Goal: Task Accomplishment & Management: Manage account settings

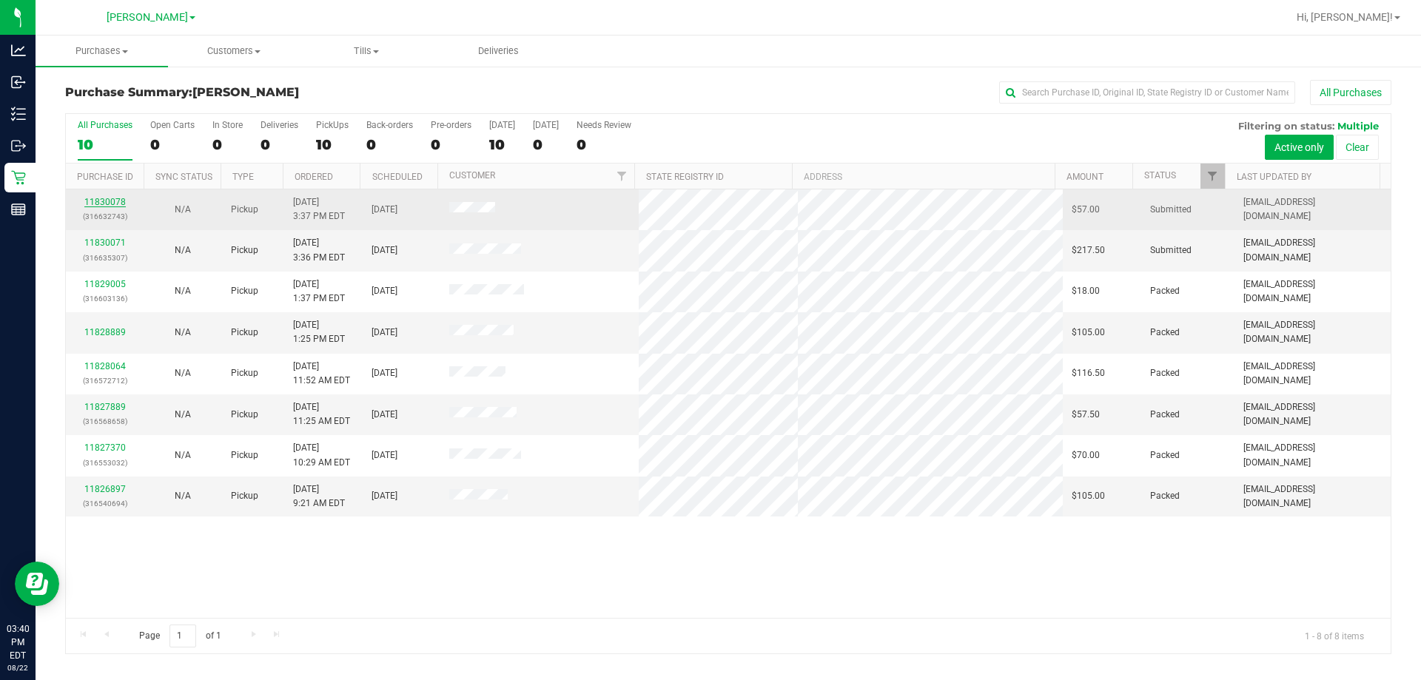
click at [90, 198] on link "11830078" at bounding box center [104, 202] width 41 height 10
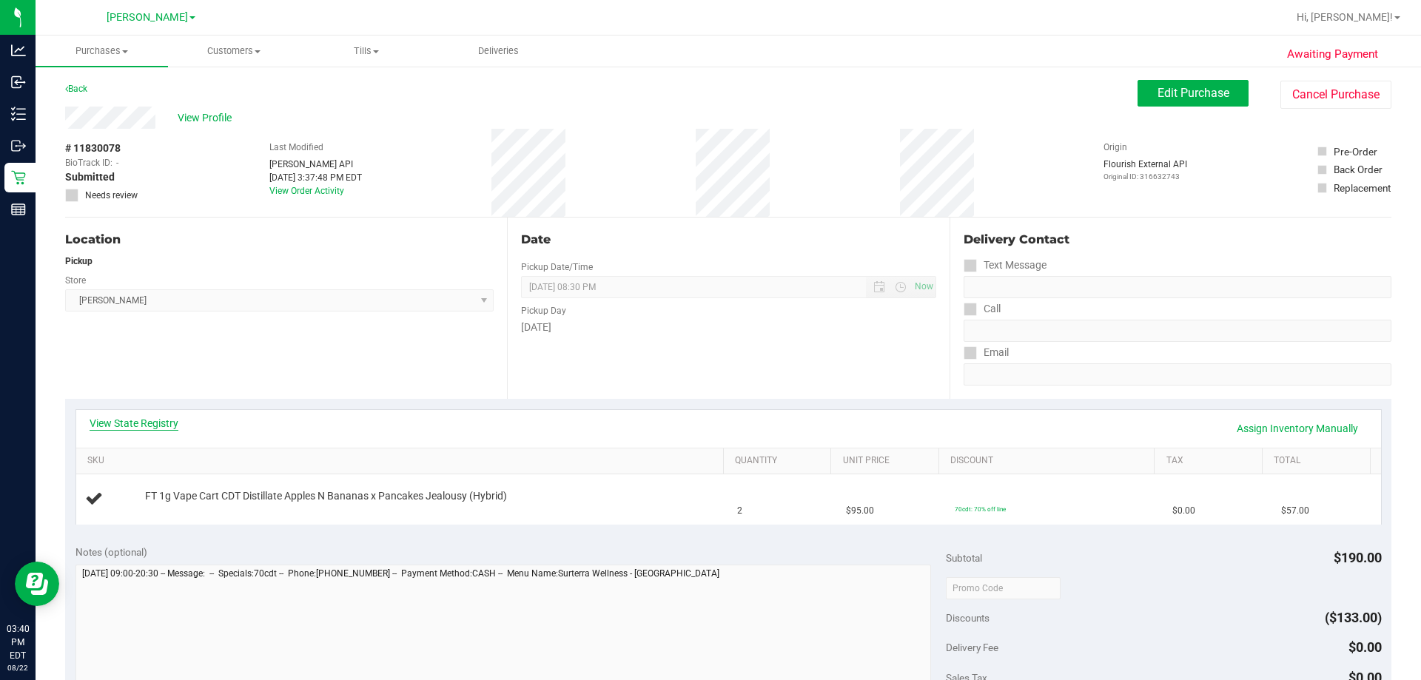
click at [154, 417] on link "View State Registry" at bounding box center [134, 423] width 89 height 15
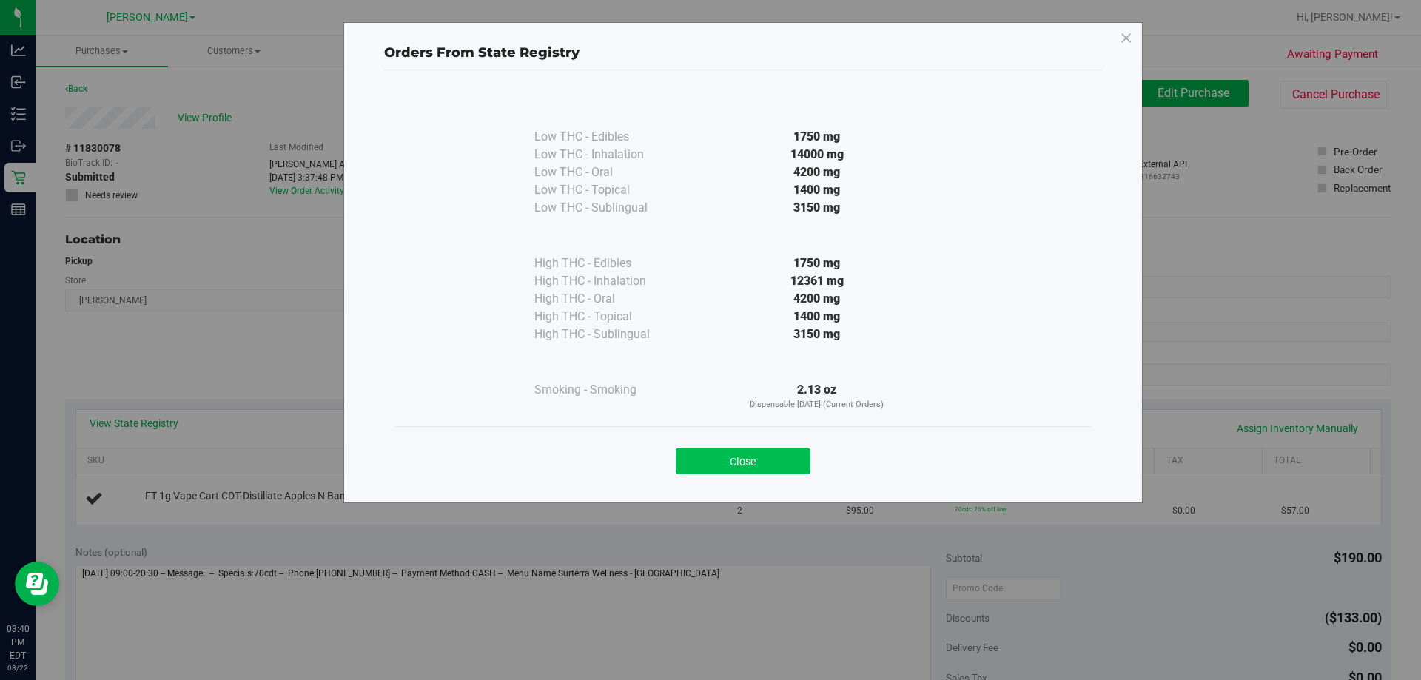
click at [708, 462] on button "Close" at bounding box center [743, 461] width 135 height 27
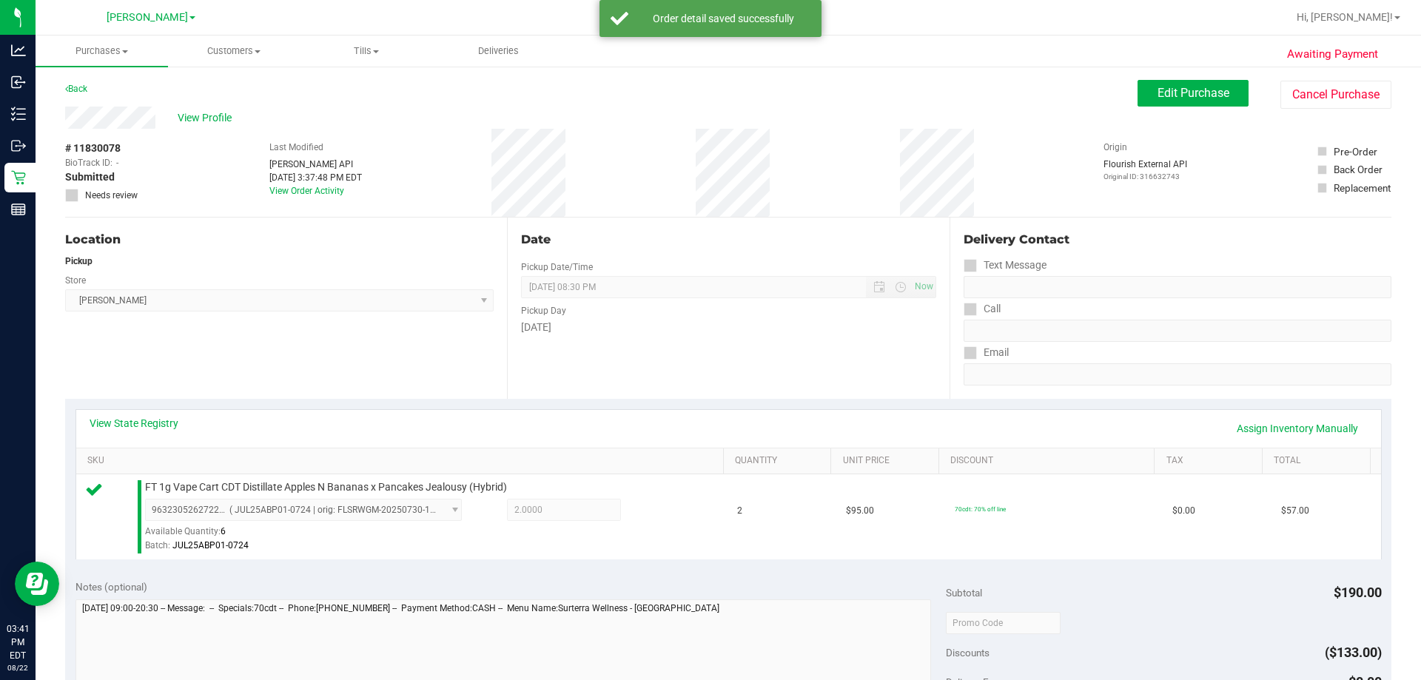
scroll to position [518, 0]
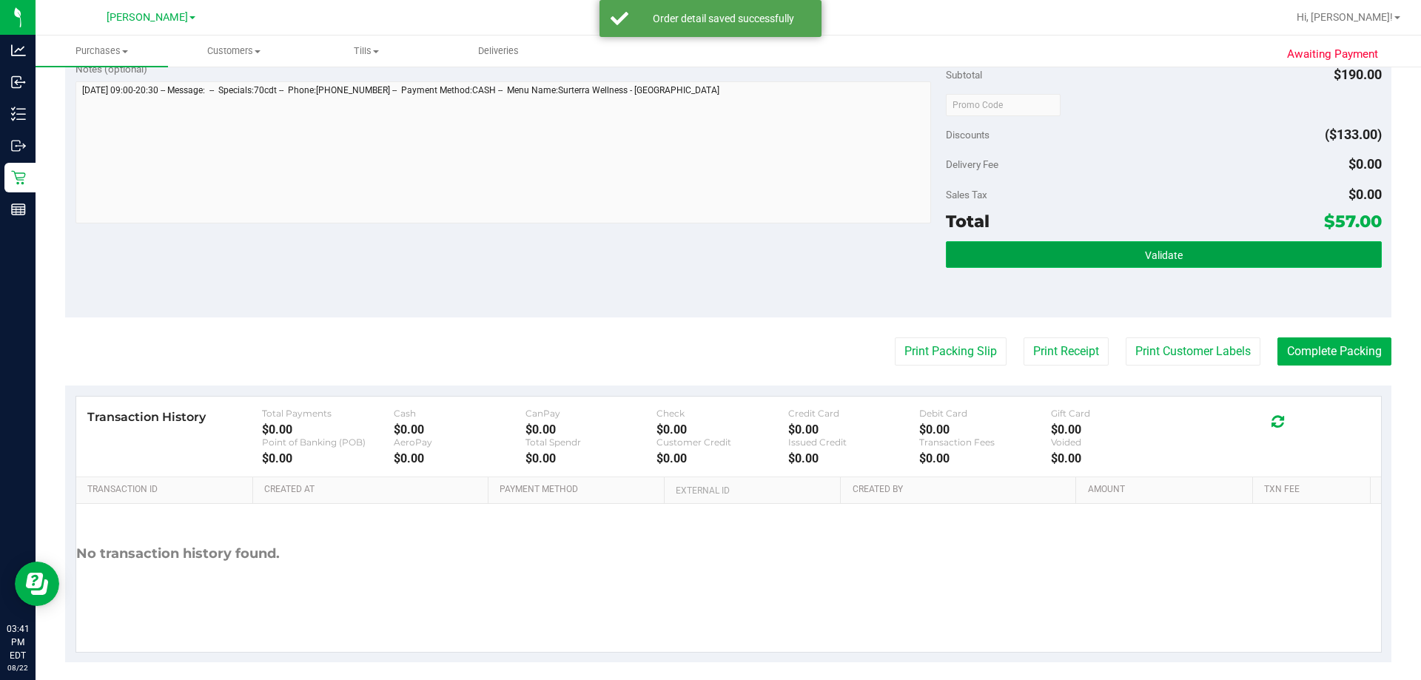
click at [708, 243] on button "Validate" at bounding box center [1163, 254] width 435 height 27
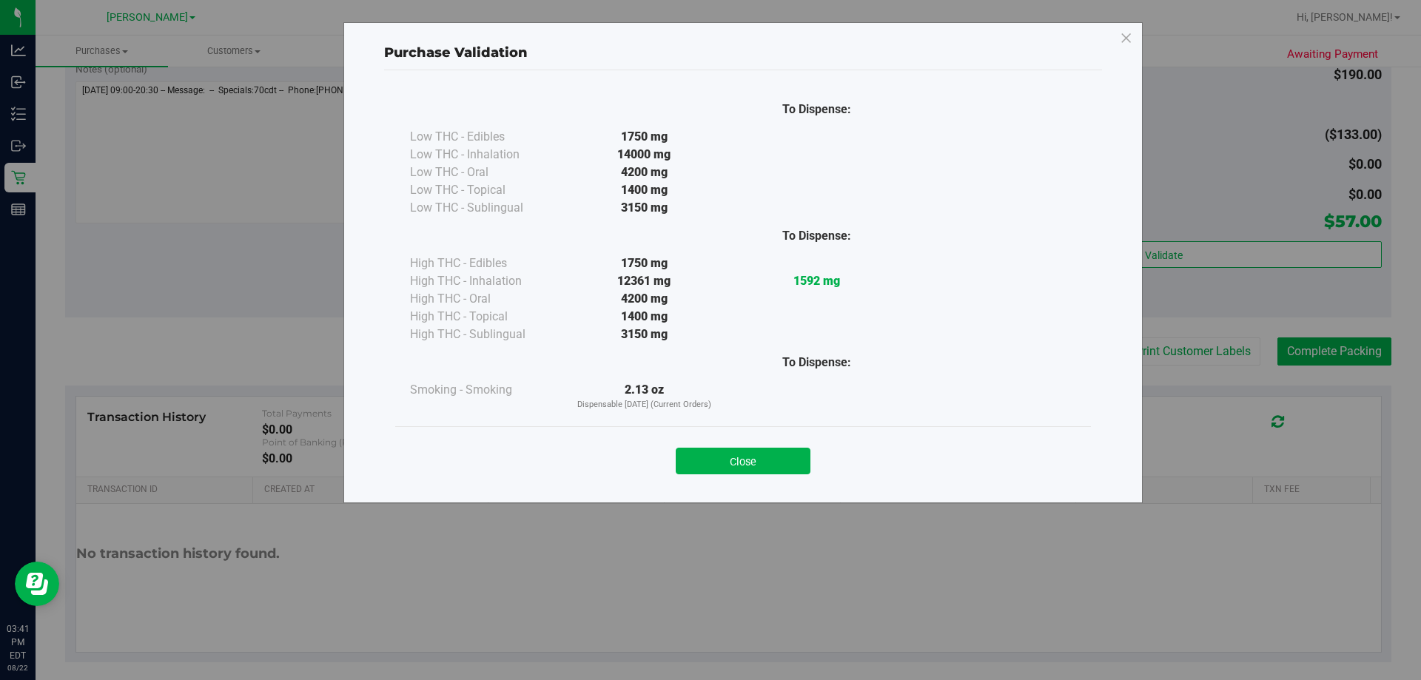
drag, startPoint x: 721, startPoint y: 459, endPoint x: 691, endPoint y: 463, distance: 29.8
click at [708, 460] on button "Close" at bounding box center [743, 461] width 135 height 27
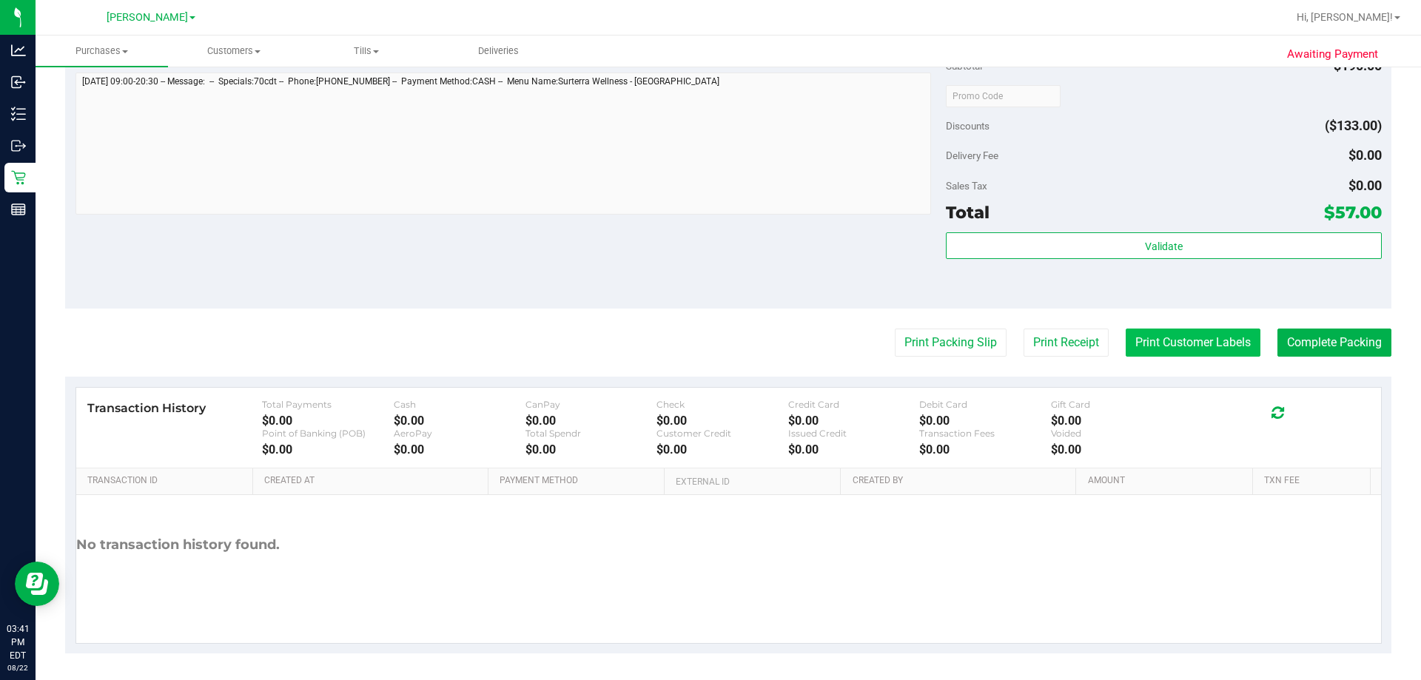
scroll to position [530, 0]
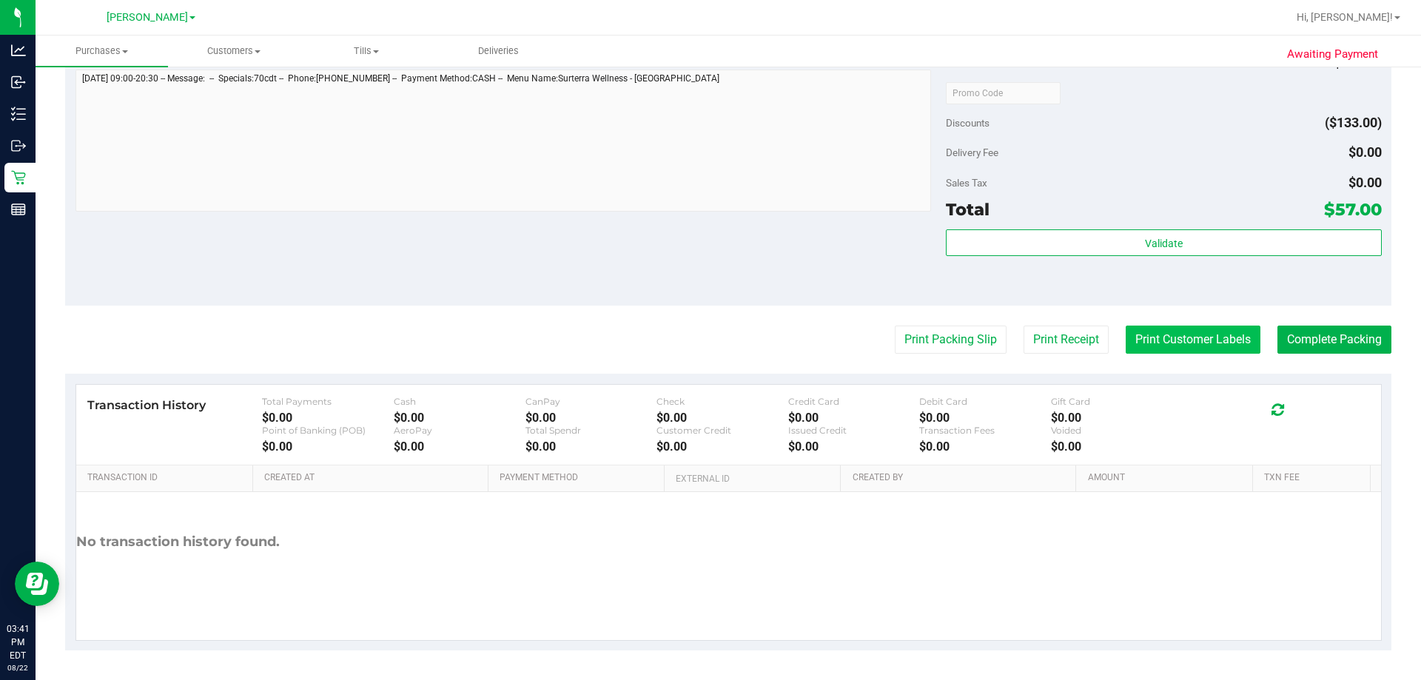
click at [708, 340] on button "Print Customer Labels" at bounding box center [1192, 340] width 135 height 28
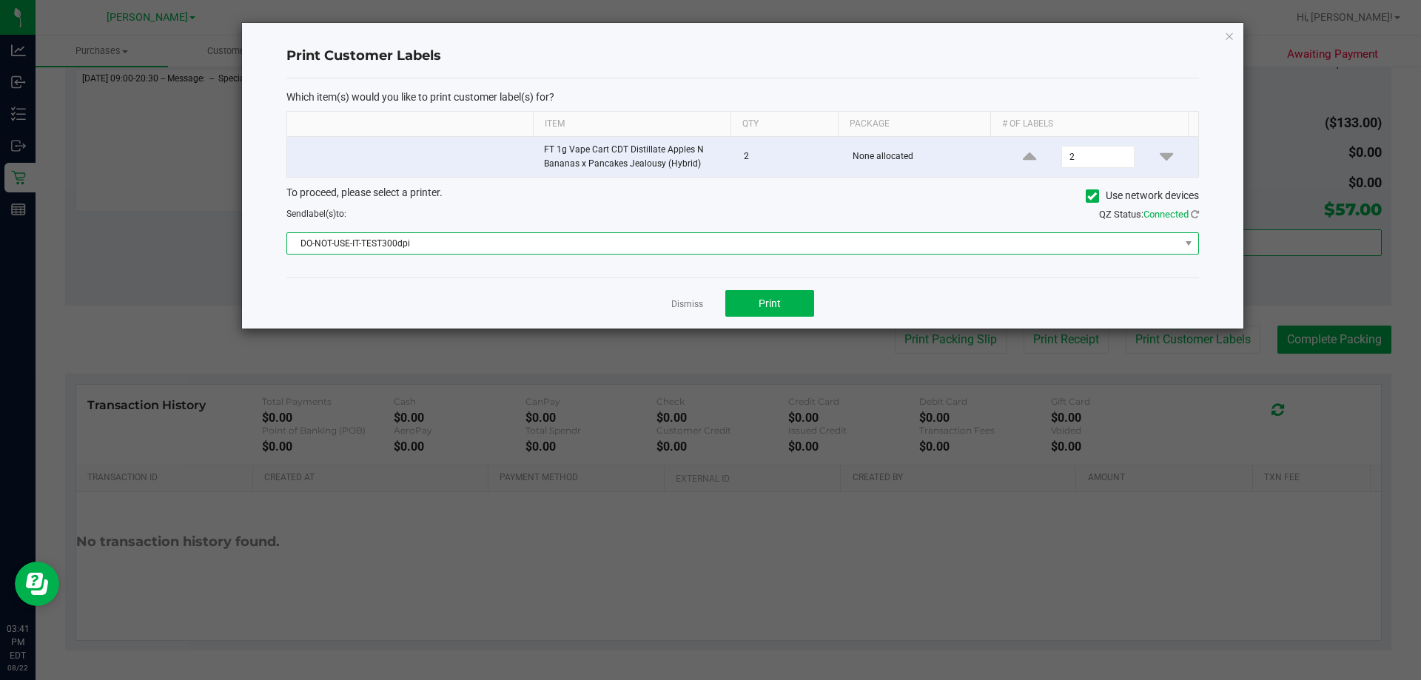
click at [554, 235] on span "DO-NOT-USE-IT-TEST300dpi" at bounding box center [733, 243] width 892 height 21
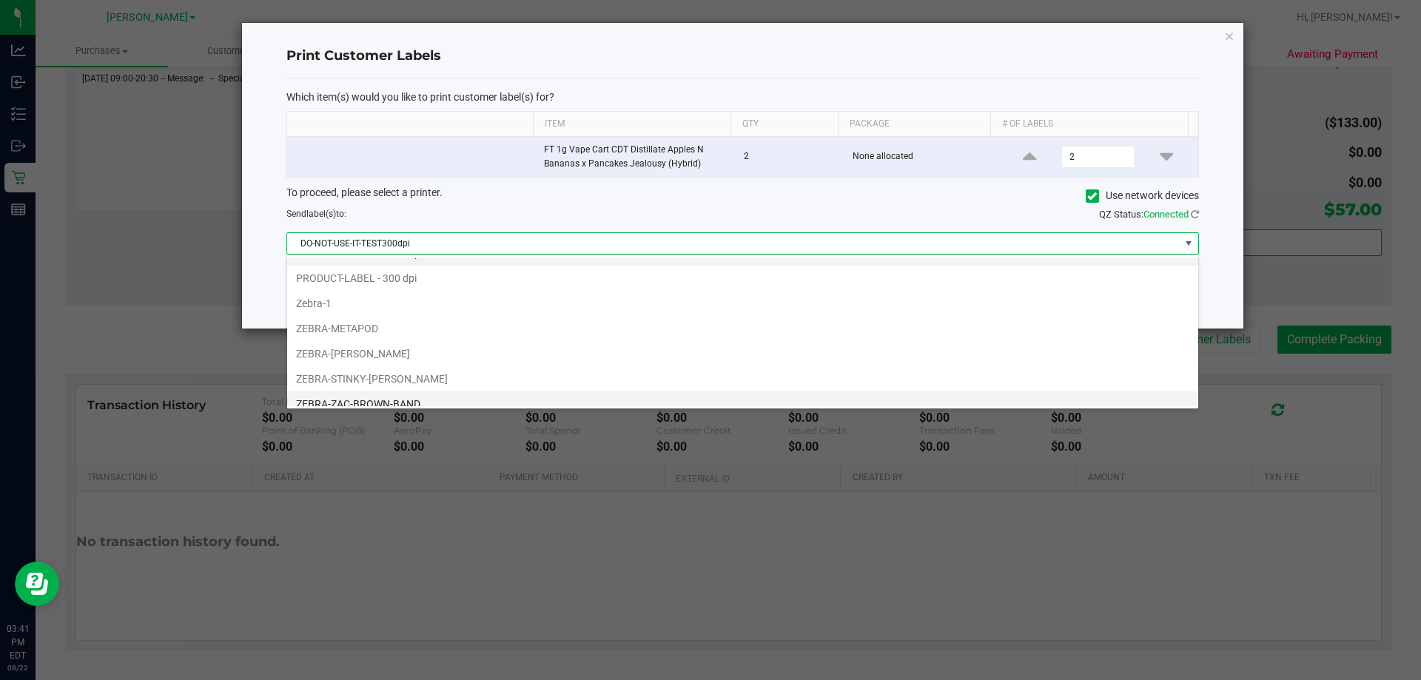
scroll to position [28, 0]
click at [417, 392] on li "ZEBRA-ZAC-BROWN-BAND" at bounding box center [742, 393] width 911 height 25
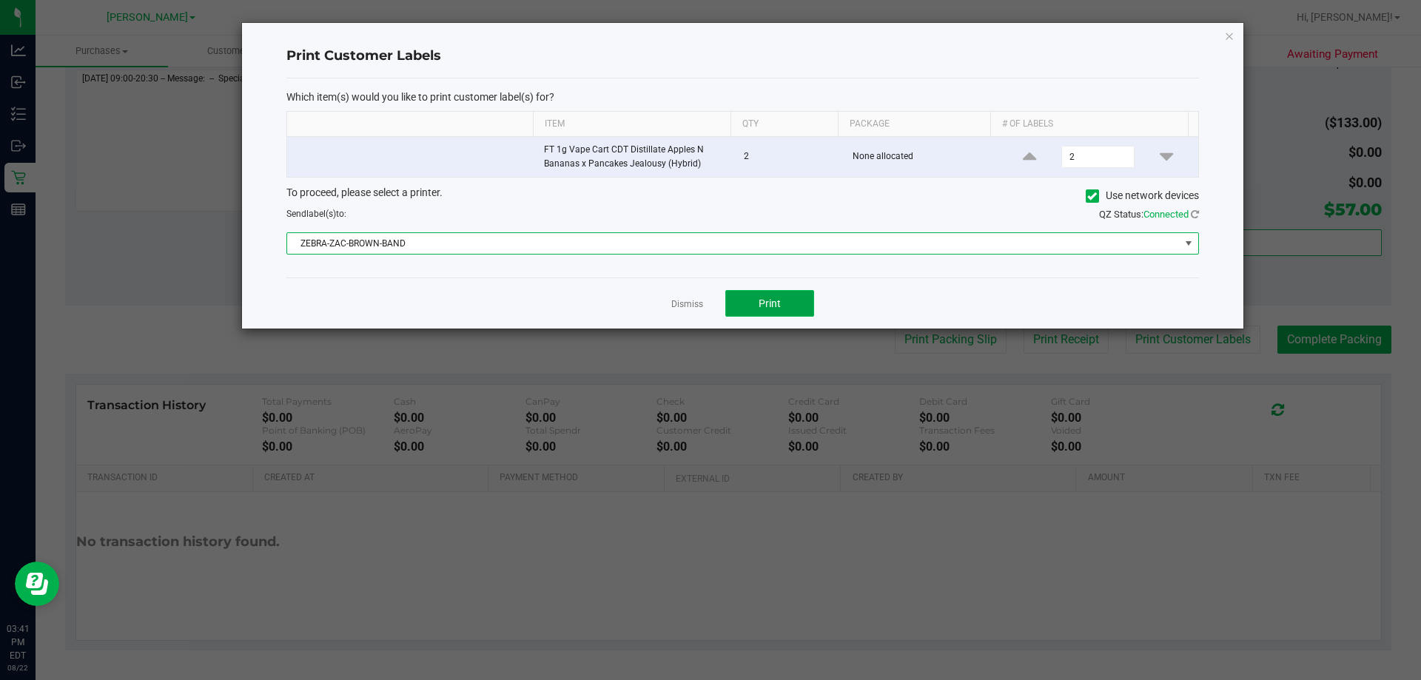
click at [708, 300] on span "Print" at bounding box center [769, 303] width 22 height 12
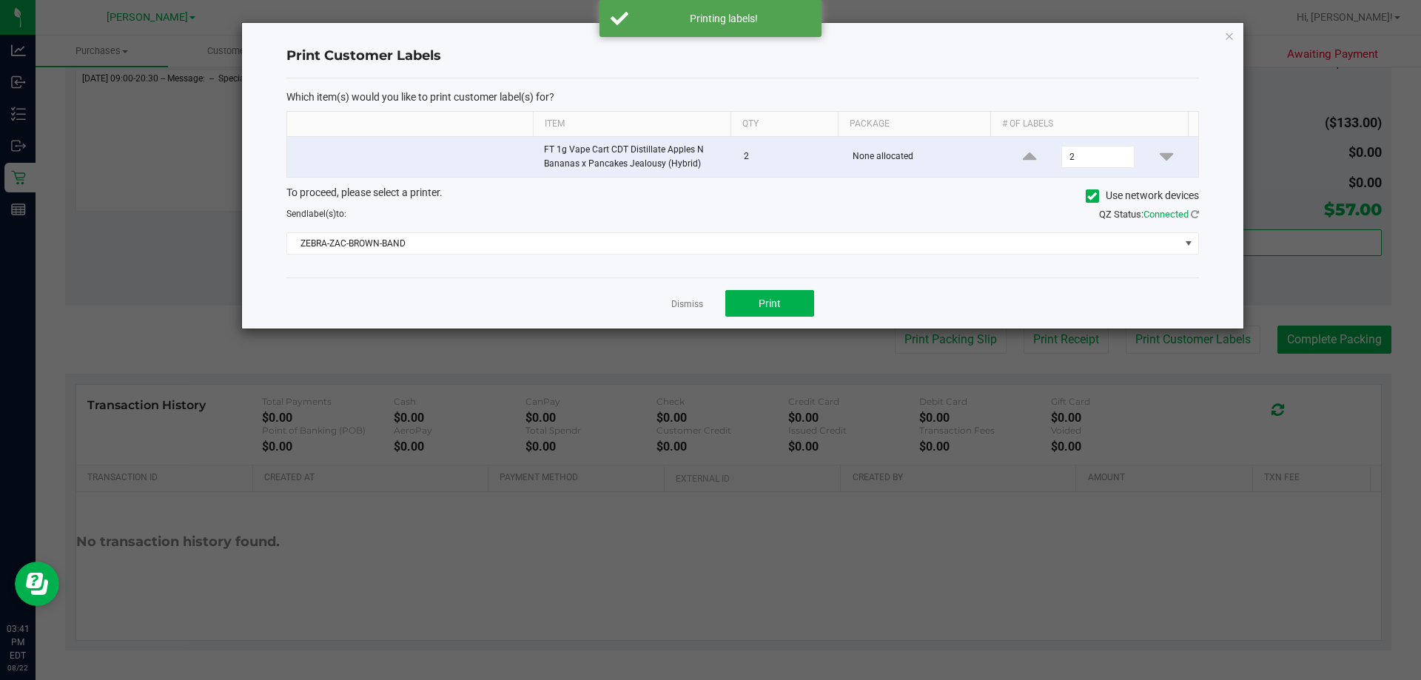
click at [688, 308] on link "Dismiss" at bounding box center [687, 304] width 32 height 13
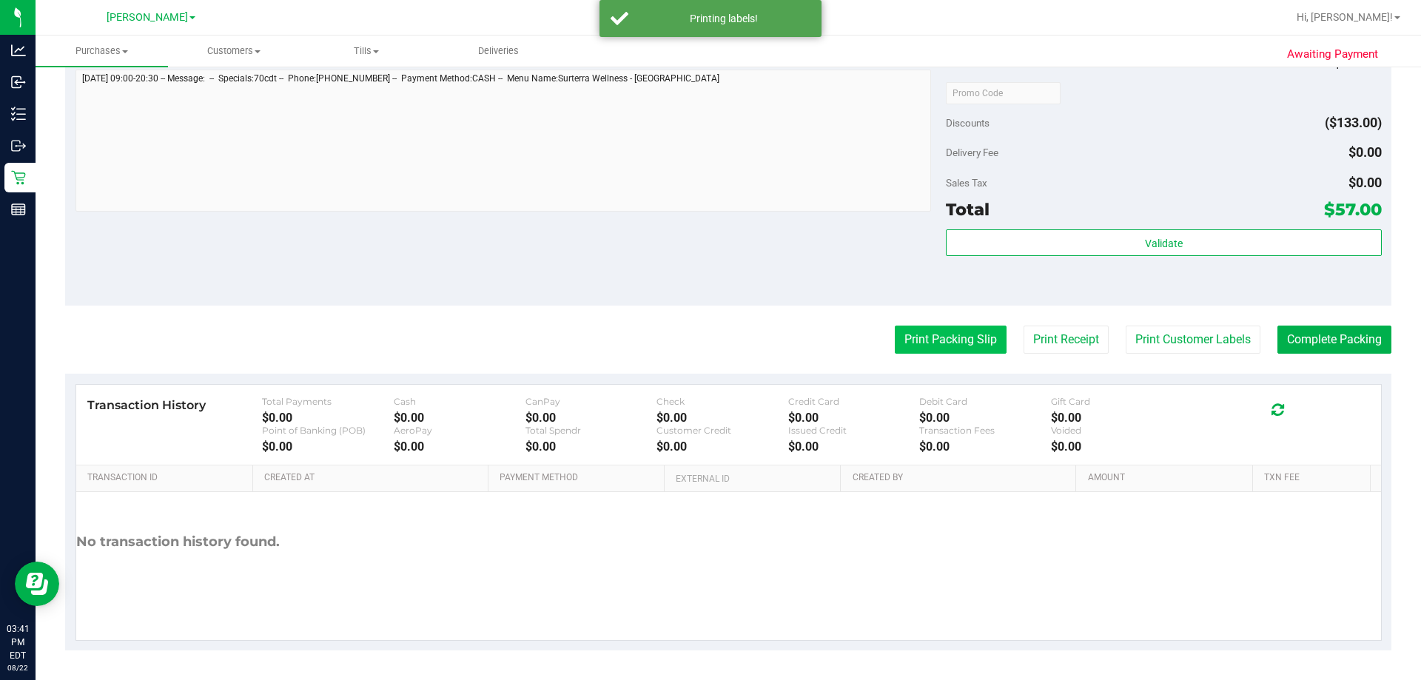
click at [708, 335] on button "Print Packing Slip" at bounding box center [951, 340] width 112 height 28
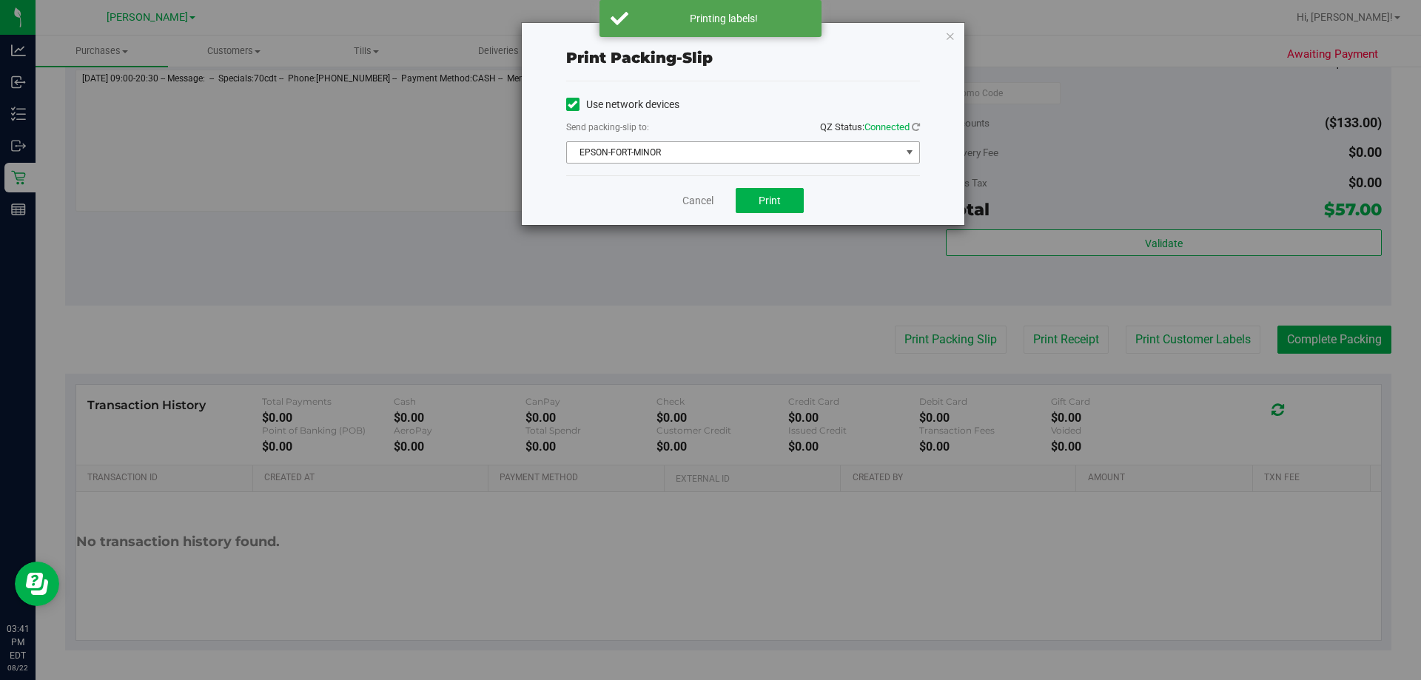
click at [693, 154] on span "EPSON-FORT-MINOR" at bounding box center [734, 152] width 334 height 21
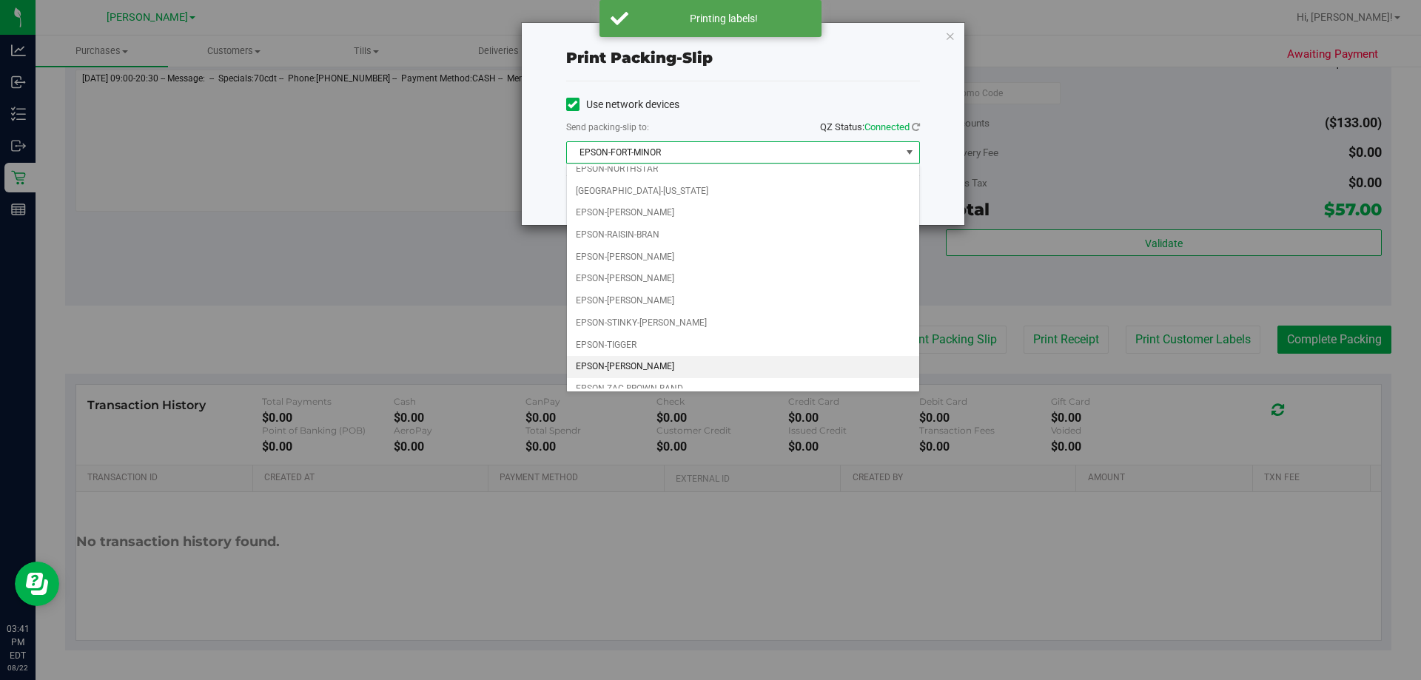
scroll to position [64, 0]
click at [610, 372] on li "EPSON-ZAC-BROWN-BAND" at bounding box center [743, 378] width 352 height 22
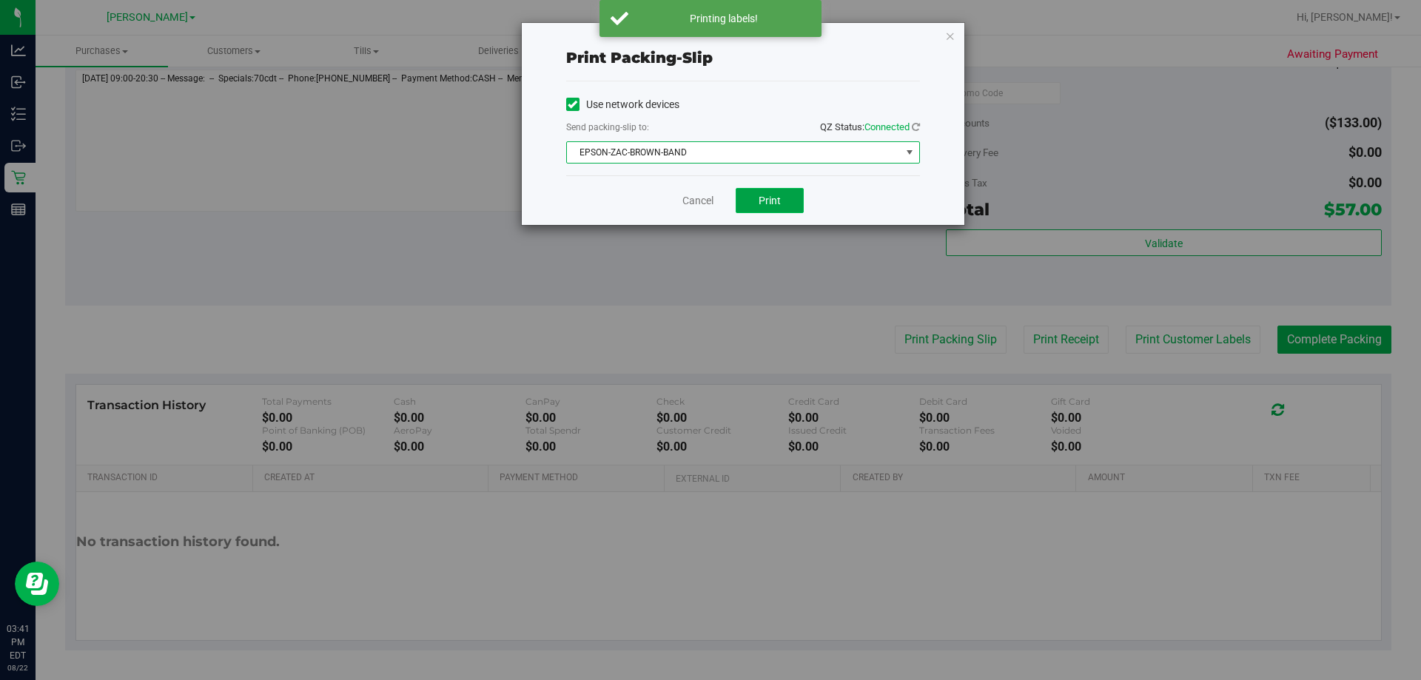
click at [708, 206] on button "Print" at bounding box center [769, 200] width 68 height 25
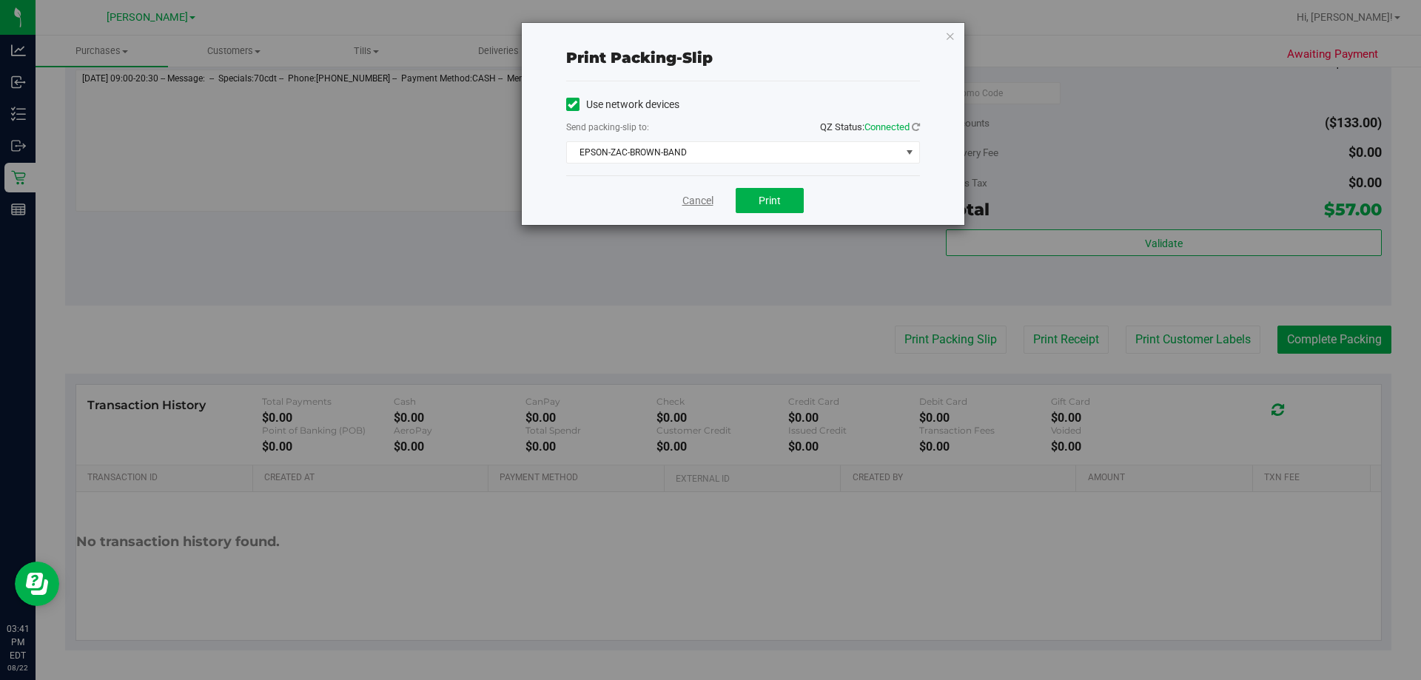
click at [691, 203] on link "Cancel" at bounding box center [697, 201] width 31 height 16
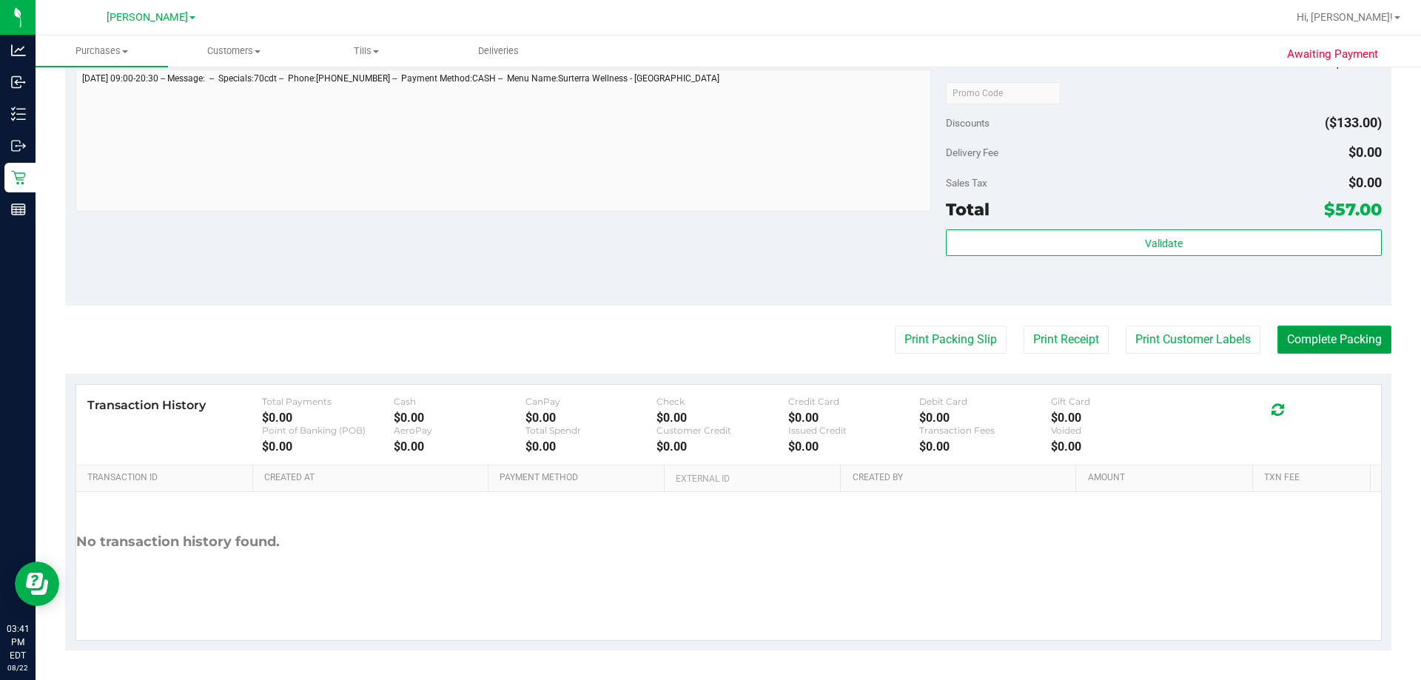
click at [708, 347] on button "Complete Packing" at bounding box center [1334, 340] width 114 height 28
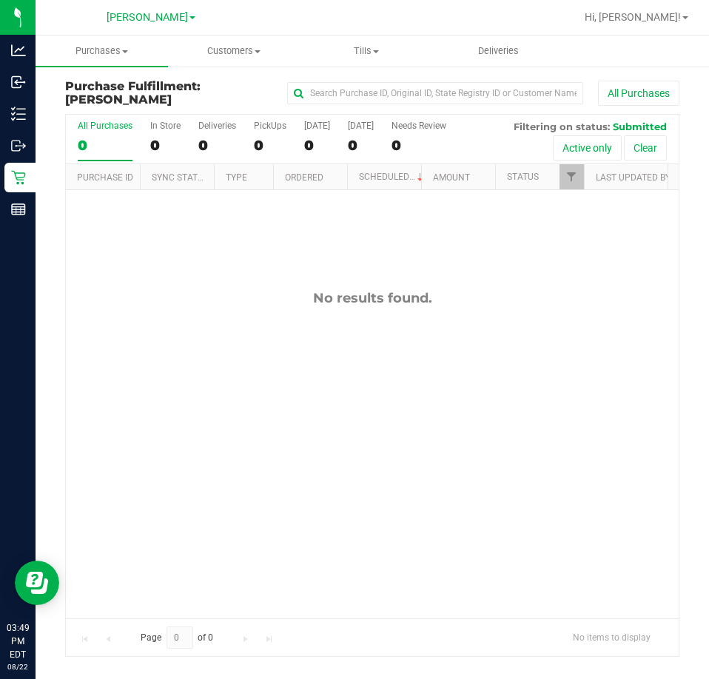
drag, startPoint x: 491, startPoint y: 580, endPoint x: 488, endPoint y: 565, distance: 15.7
click at [491, 570] on div "No results found." at bounding box center [372, 454] width 613 height 528
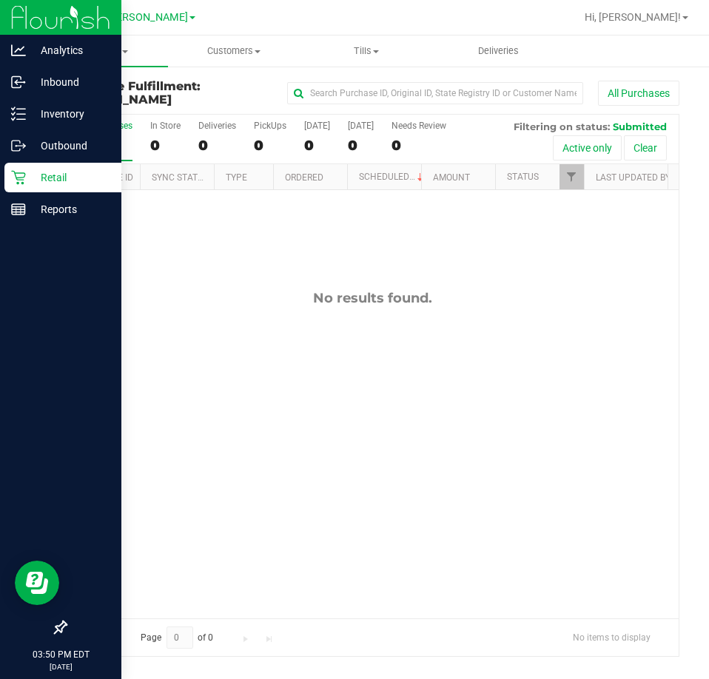
click at [33, 174] on p "Retail" at bounding box center [70, 178] width 89 height 18
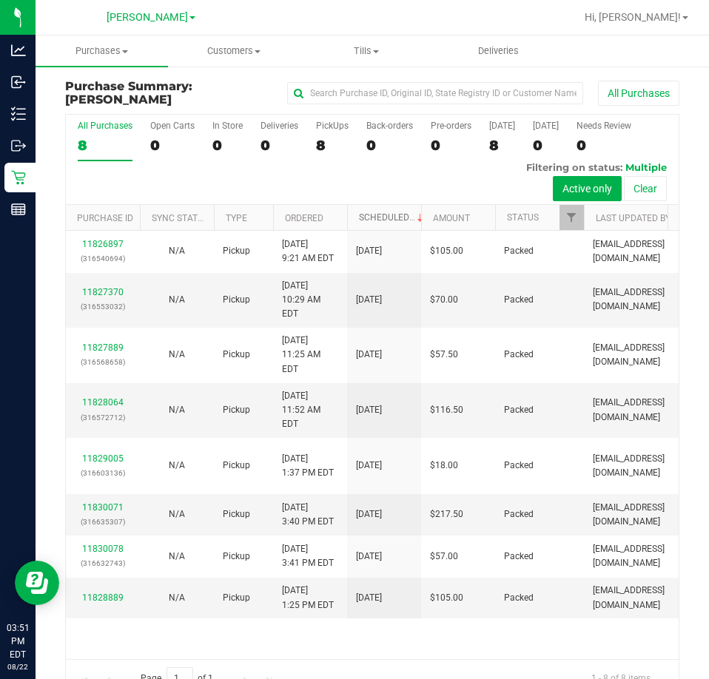
click at [399, 215] on link "Scheduled" at bounding box center [392, 217] width 67 height 10
